Goal: Navigation & Orientation: Find specific page/section

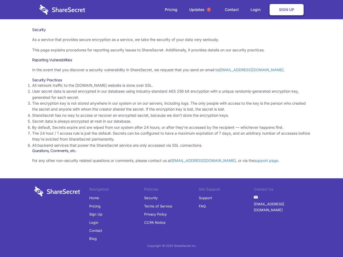
click at [171, 129] on li "By default, Secrets expire and are wiped from our system after 24 hours, or aft…" at bounding box center [171, 128] width 278 height 6
click at [209, 10] on span "1" at bounding box center [208, 9] width 4 height 4
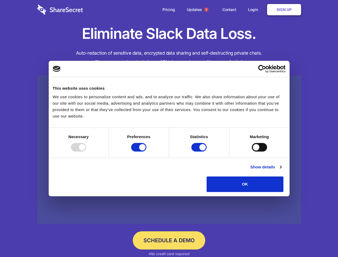
click at [86, 152] on div at bounding box center [78, 147] width 15 height 9
click at [146, 152] on input "Preferences" at bounding box center [138, 147] width 15 height 9
checkbox input "false"
click at [200, 152] on input "Statistics" at bounding box center [198, 147] width 15 height 9
checkbox input "false"
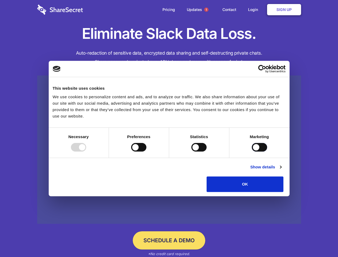
click at [252, 152] on input "Marketing" at bounding box center [259, 147] width 15 height 9
checkbox input "true"
click at [281, 170] on link "Show details" at bounding box center [265, 167] width 31 height 6
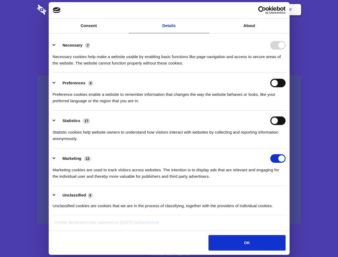
click at [286, 66] on div "Necessary 7 Necessary cookies help make a website usable by enabling basic func…" at bounding box center [169, 53] width 233 height 25
click at [206, 10] on span "1" at bounding box center [206, 9] width 4 height 4
